Goal: Task Accomplishment & Management: Use online tool/utility

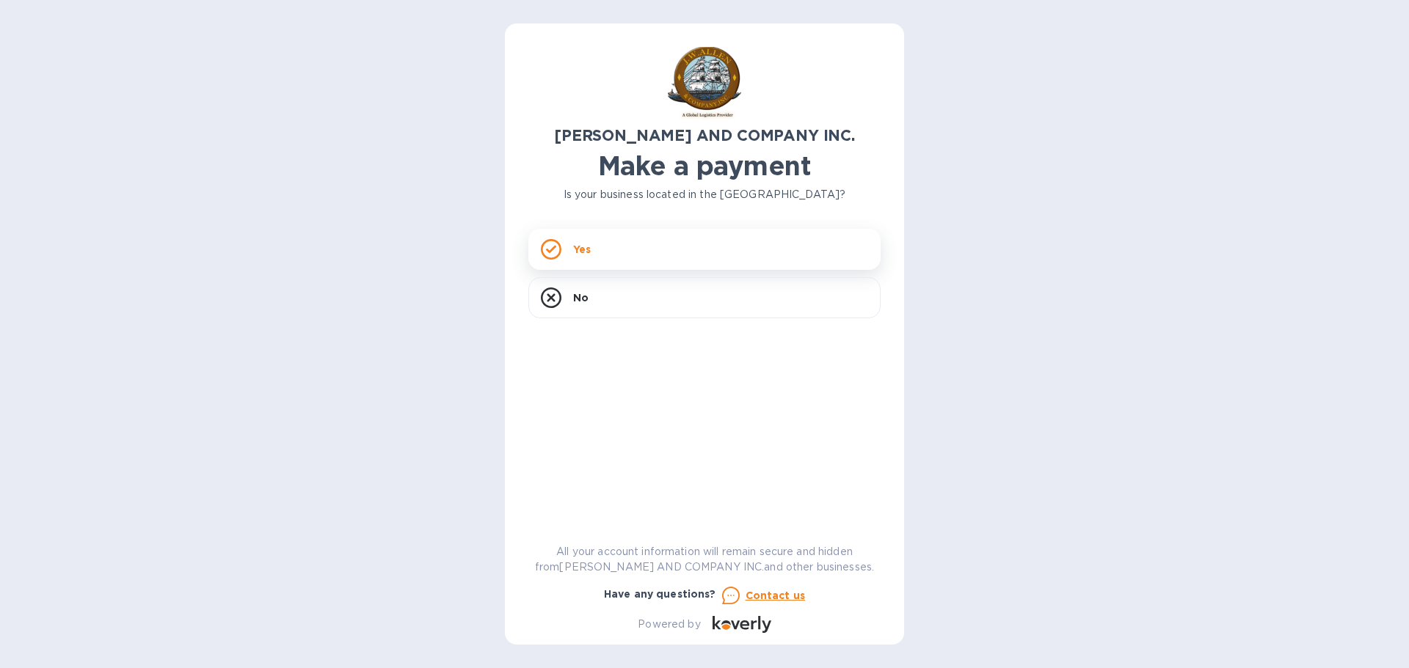
click at [587, 247] on p "Yes" at bounding box center [582, 249] width 18 height 15
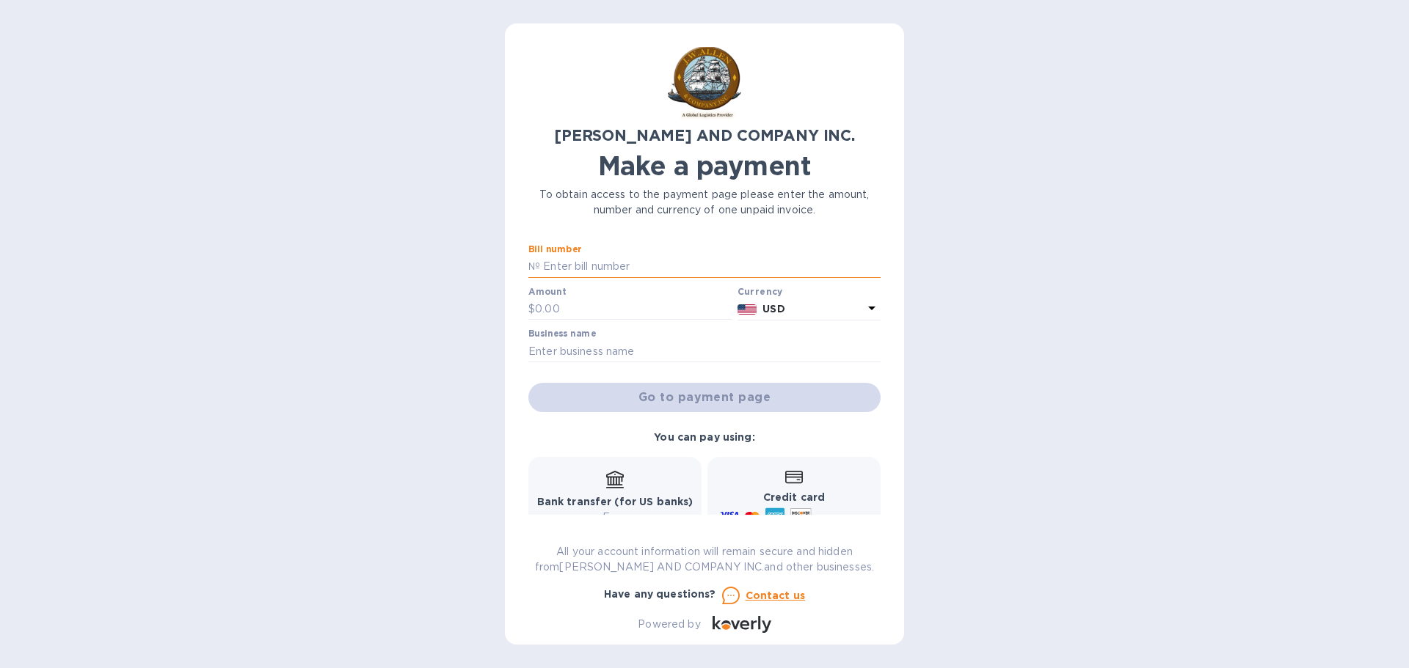
click at [615, 269] on input "text" at bounding box center [710, 267] width 340 height 22
type input "AC03955-01"
type input "27,136.09"
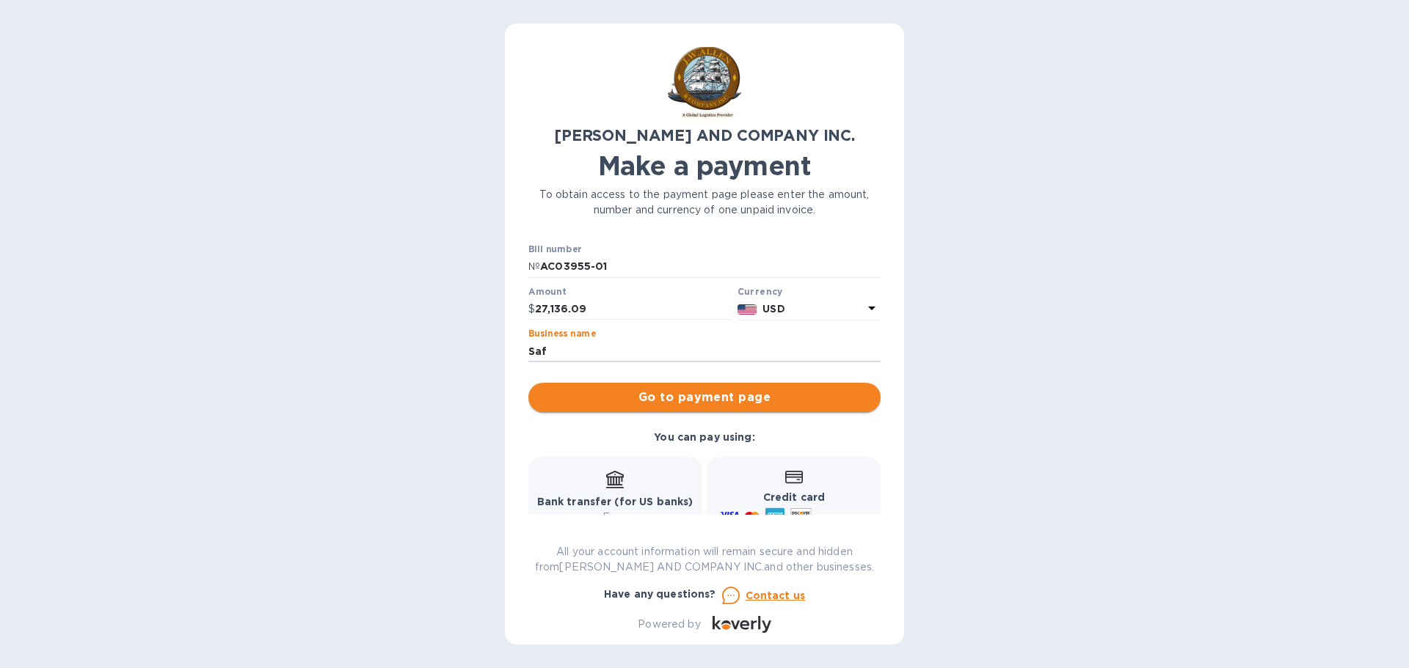
type input "Safety By Max LLC"
click at [682, 396] on span "Go to payment page" at bounding box center [704, 398] width 329 height 18
